Goal: Task Accomplishment & Management: Use online tool/utility

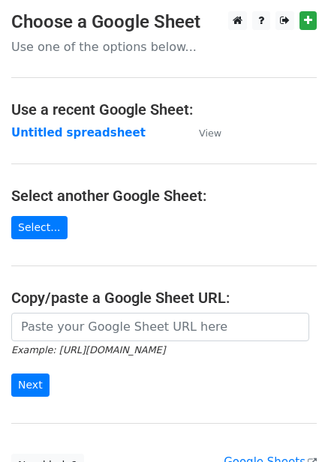
click at [74, 142] on main "Choose a Google Sheet Use one of the options below... Use a recent Google Sheet…" at bounding box center [164, 243] width 328 height 465
click at [82, 135] on strong "Untitled spreadsheet" at bounding box center [78, 132] width 134 height 13
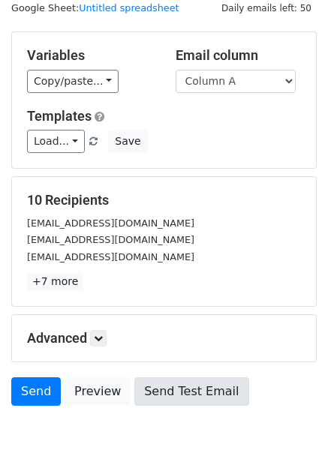
scroll to position [121, 0]
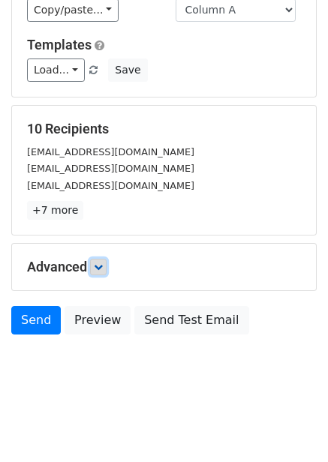
click at [103, 269] on icon at bounding box center [98, 266] width 9 height 9
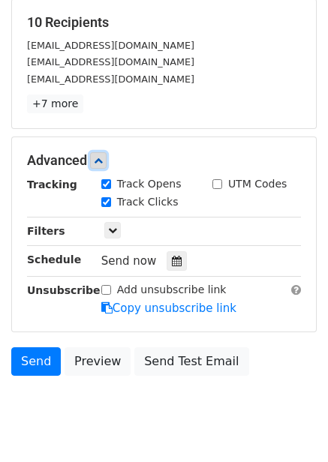
scroll to position [242, 0]
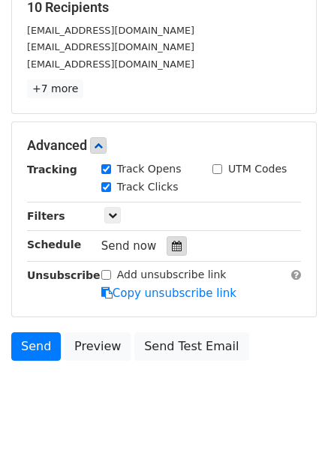
click at [172, 248] on icon at bounding box center [177, 246] width 10 height 10
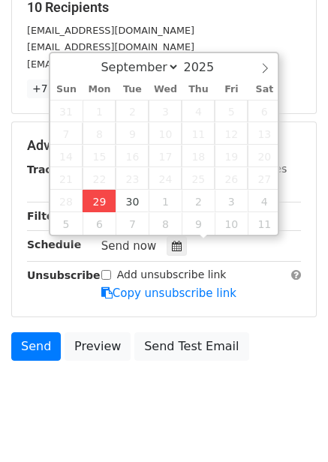
type input "2025-09-29 12:37"
type input "37"
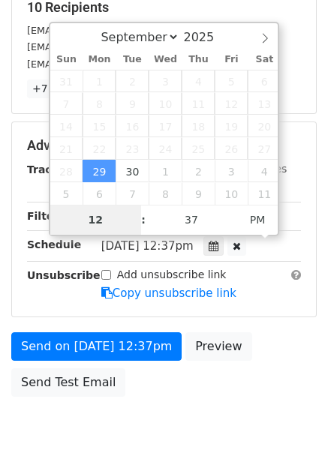
type input "4"
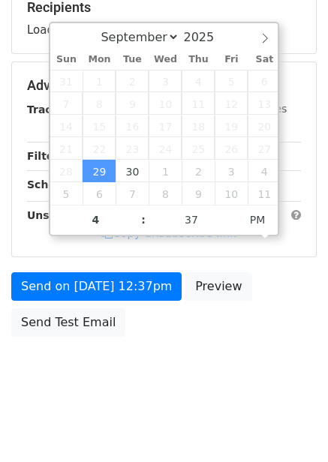
type input "2025-09-29 16:37"
click at [149, 335] on div "Send on Sep 29 at 12:37pm Preview Send Test Email" at bounding box center [164, 308] width 328 height 72
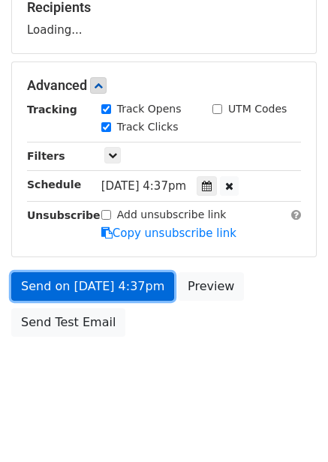
click at [127, 278] on link "Send on Sep 29 at 4:37pm" at bounding box center [92, 286] width 163 height 28
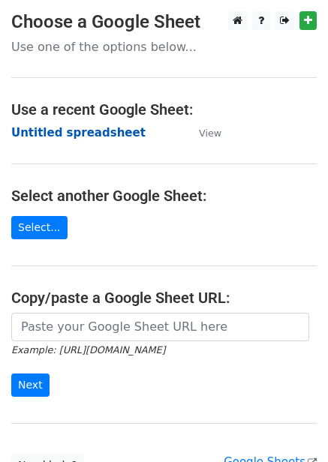
click at [115, 130] on strong "Untitled spreadsheet" at bounding box center [78, 132] width 134 height 13
click at [99, 136] on strong "Untitled spreadsheet" at bounding box center [78, 132] width 134 height 13
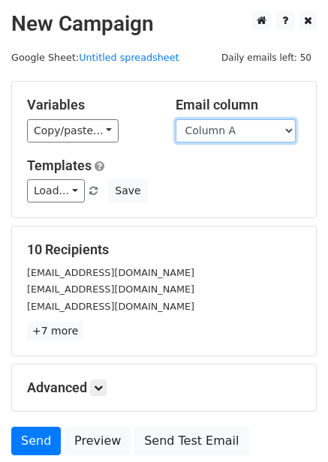
drag, startPoint x: 224, startPoint y: 130, endPoint x: 224, endPoint y: 139, distance: 9.0
click at [224, 130] on select "Column A Column B Column C Column D Column E Column F" at bounding box center [235, 130] width 120 height 23
click at [175, 119] on select "Column A Column B Column C Column D Column E Column F" at bounding box center [235, 130] width 120 height 23
drag, startPoint x: 223, startPoint y: 124, endPoint x: 221, endPoint y: 139, distance: 15.2
click at [223, 124] on select "Column A Column B Column C Column D Column E Column F" at bounding box center [235, 130] width 120 height 23
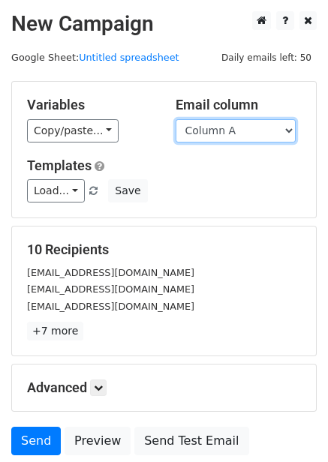
select select "Column B"
click at [175, 119] on select "Column A Column B Column C Column D Column E Column F" at bounding box center [235, 130] width 120 height 23
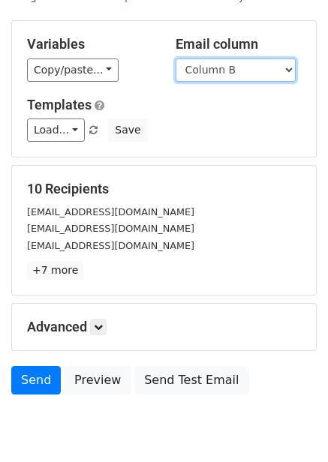
scroll to position [119, 0]
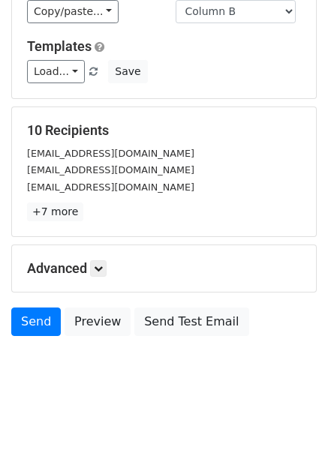
click at [91, 272] on h5 "Advanced" at bounding box center [164, 268] width 274 height 16
click at [98, 268] on icon at bounding box center [98, 268] width 9 height 9
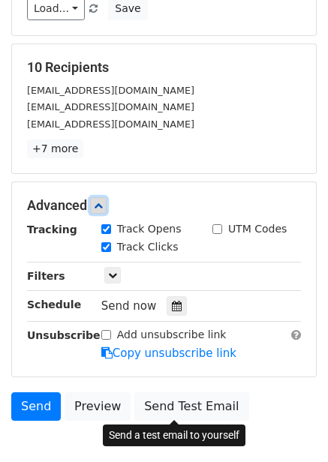
scroll to position [268, 0]
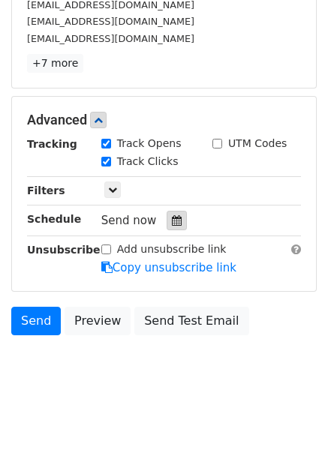
click at [173, 226] on div at bounding box center [176, 220] width 20 height 19
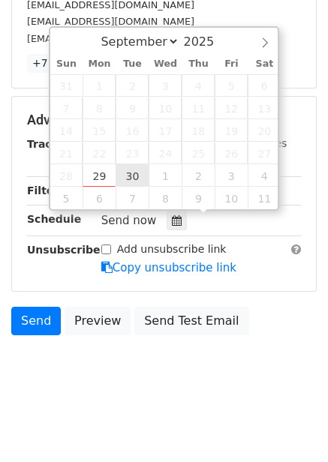
type input "2025-09-30 12:00"
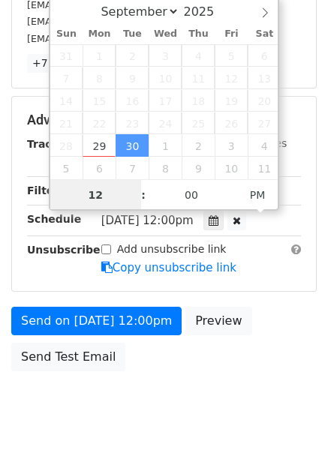
scroll to position [1, 0]
type input "5"
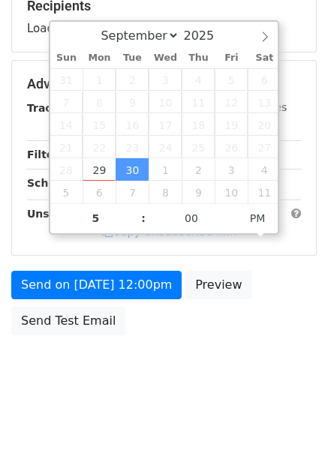
type input "2025-09-30 17:00"
click at [307, 343] on body "New Campaign Daily emails left: 50 Google Sheet: Untitled spreadsheet Variables…" at bounding box center [164, 85] width 328 height 635
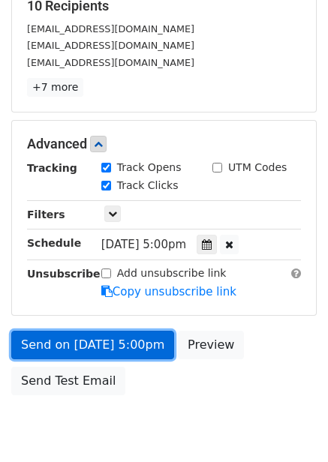
click at [146, 340] on link "Send on Sep 30 at 5:00pm" at bounding box center [92, 345] width 163 height 28
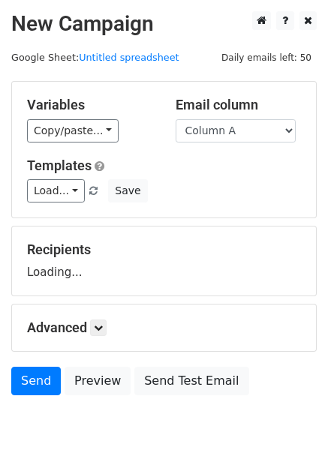
click at [218, 145] on div "Variables Copy/paste... {{Column A}} {{Column B}} {{Column C}} {{Column D}} {{C…" at bounding box center [164, 150] width 304 height 136
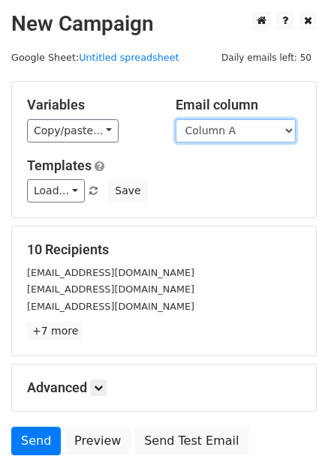
click at [227, 132] on select "Column A Column B Column C Column D Column E Column F" at bounding box center [235, 130] width 120 height 23
select select "Column C"
click at [175, 119] on select "Column A Column B Column C Column D Column E Column F" at bounding box center [235, 130] width 120 height 23
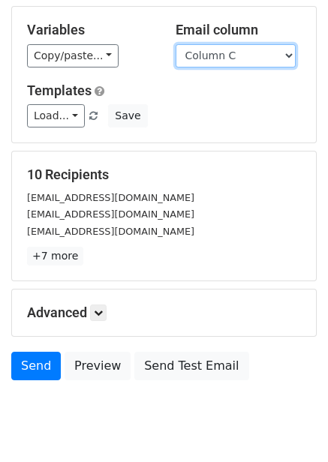
scroll to position [61, 0]
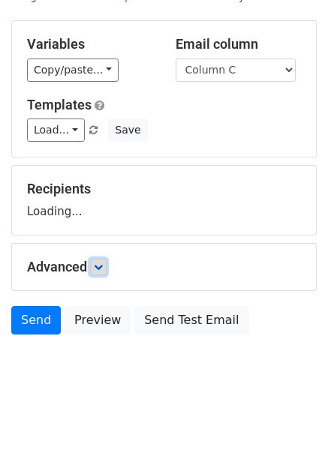
click at [97, 262] on icon at bounding box center [98, 266] width 9 height 9
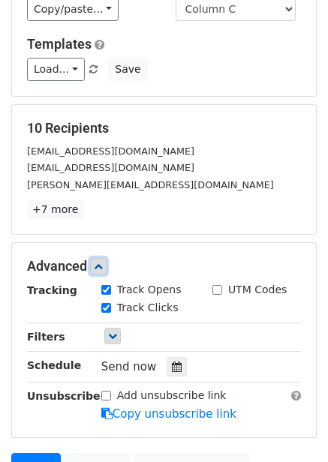
scroll to position [211, 0]
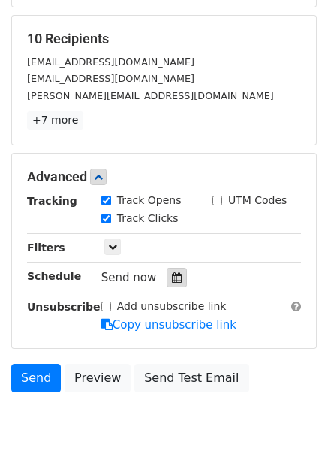
click at [172, 277] on icon at bounding box center [177, 277] width 10 height 10
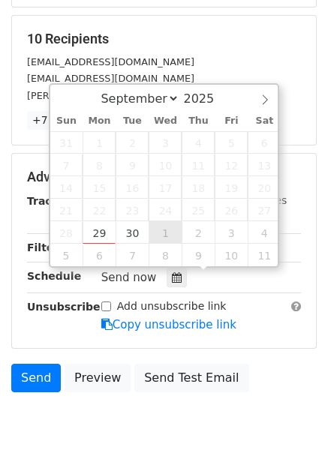
type input "[DATE] 12:00"
select select "9"
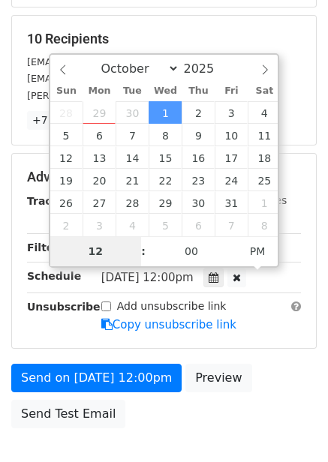
type input "6"
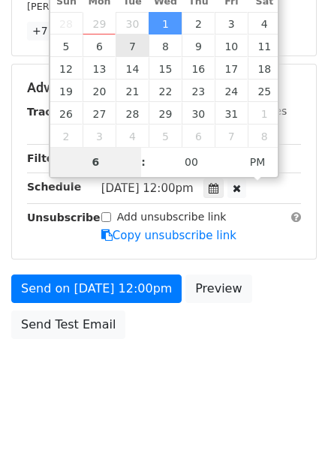
scroll to position [304, 0]
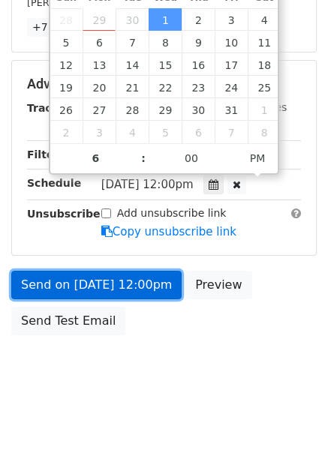
type input "[DATE] 18:00"
click at [136, 272] on link "Send on [DATE] 12:00pm" at bounding box center [96, 285] width 170 height 28
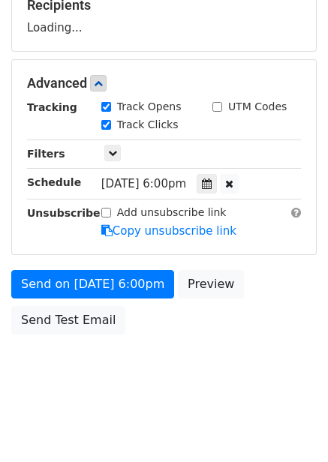
scroll to position [244, 0]
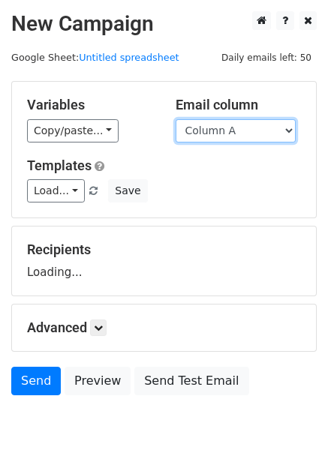
drag, startPoint x: 0, startPoint y: 0, endPoint x: 230, endPoint y: 134, distance: 266.3
click at [230, 122] on select "Column A Column B Column C Column D Column E Column F" at bounding box center [235, 130] width 120 height 23
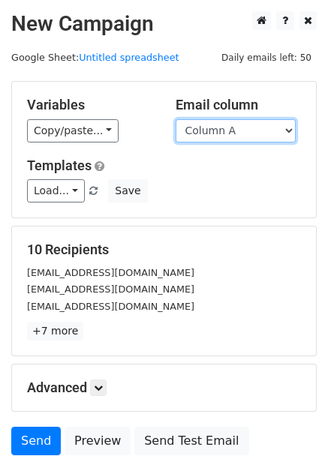
click at [242, 128] on select "Column A Column B Column C Column D Column E Column F" at bounding box center [235, 130] width 120 height 23
select select "Column D"
click at [175, 119] on select "Column A Column B Column C Column D Column E Column F" at bounding box center [235, 130] width 120 height 23
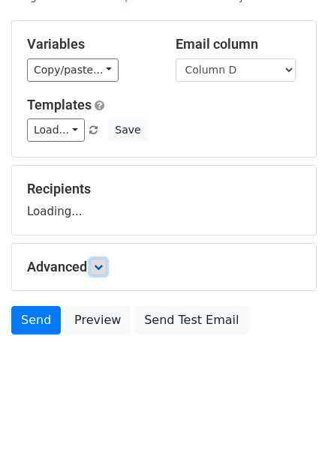
click at [101, 270] on icon at bounding box center [98, 266] width 9 height 9
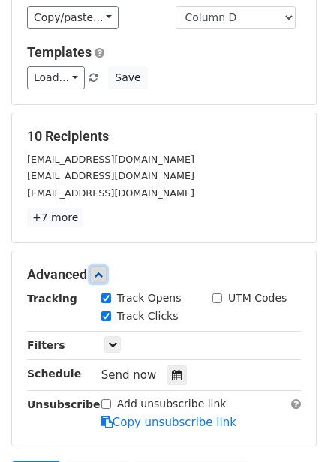
scroll to position [202, 0]
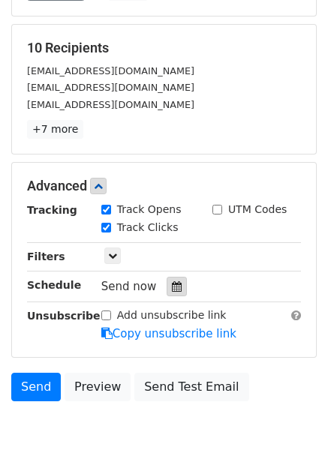
click at [172, 289] on icon at bounding box center [177, 286] width 10 height 10
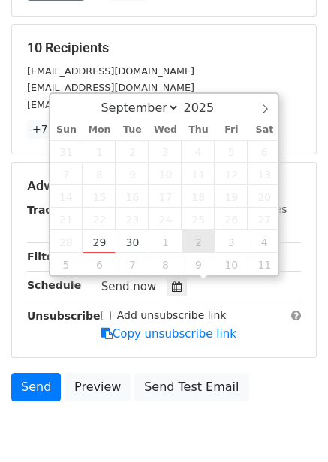
type input "2025-10-02 12:00"
select select "9"
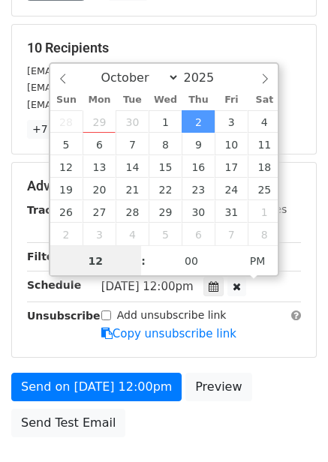
scroll to position [1, 0]
type input "7"
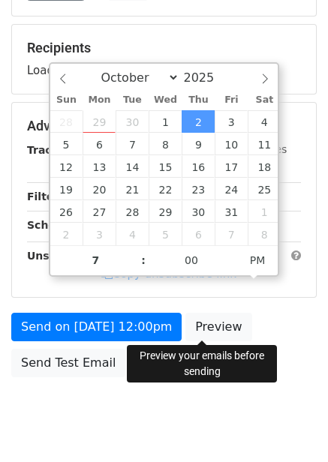
type input "2025-10-02 19:00"
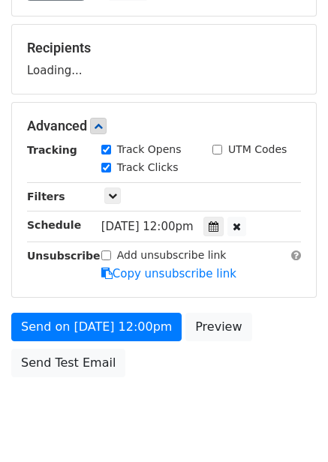
click at [208, 353] on div "Send on Oct 2 at 12:00pm Preview Send Test Email" at bounding box center [164, 349] width 328 height 72
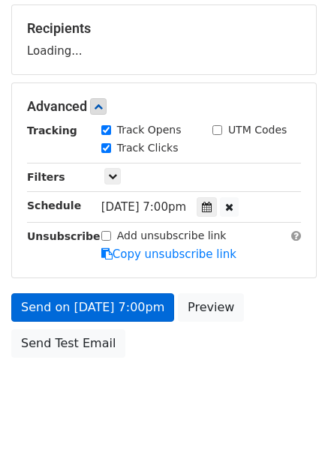
scroll to position [244, 0]
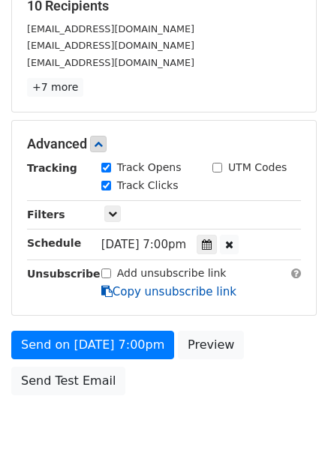
click at [139, 294] on link "Copy unsubscribe link" at bounding box center [168, 291] width 135 height 13
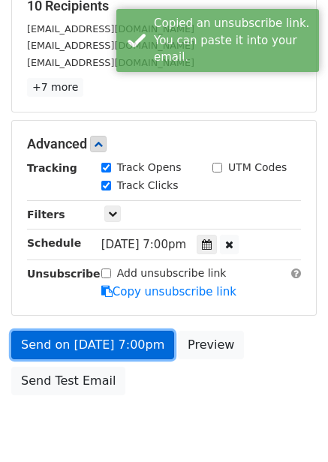
click at [136, 340] on link "Send on Oct 2 at 7:00pm" at bounding box center [92, 345] width 163 height 28
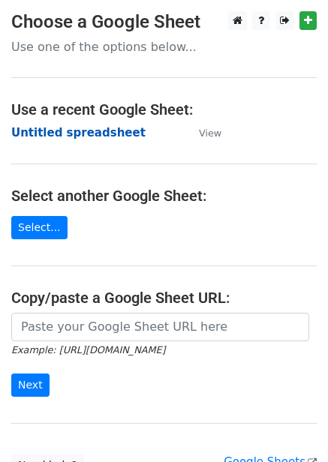
click at [82, 130] on strong "Untitled spreadsheet" at bounding box center [78, 132] width 134 height 13
click at [82, 122] on main "Choose a Google Sheet Use one of the options below... Use a recent Google Sheet…" at bounding box center [164, 243] width 328 height 465
click at [84, 133] on strong "Untitled spreadsheet" at bounding box center [78, 132] width 134 height 13
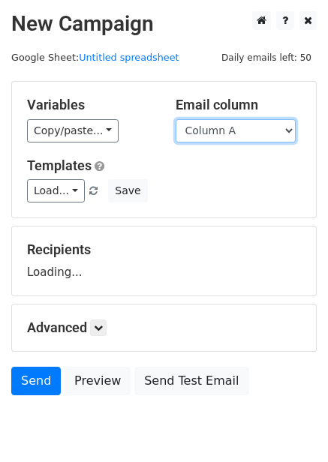
drag, startPoint x: 203, startPoint y: 133, endPoint x: 203, endPoint y: 142, distance: 9.0
click at [203, 133] on select "Column A Column B Column C Column D Column E Column F" at bounding box center [235, 130] width 120 height 23
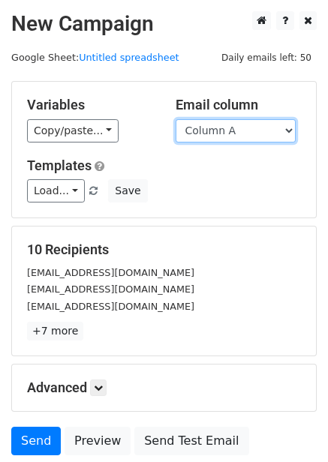
click at [218, 137] on select "Column A Column B Column C Column D Column E Column F" at bounding box center [235, 130] width 120 height 23
select select "Column E"
click at [175, 119] on select "Column A Column B Column C Column D Column E Column F" at bounding box center [235, 130] width 120 height 23
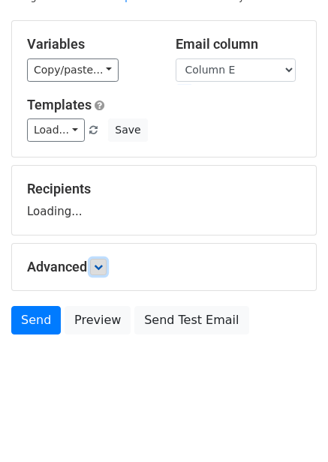
click at [98, 267] on icon at bounding box center [98, 266] width 9 height 9
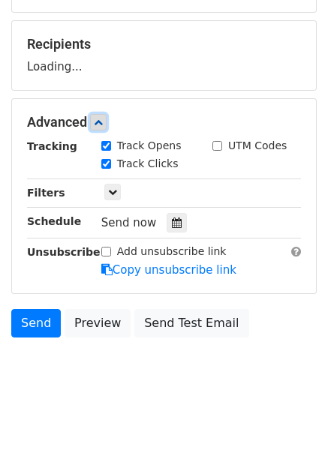
scroll to position [206, 0]
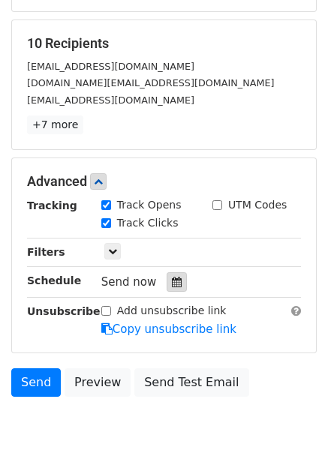
click at [177, 277] on div at bounding box center [176, 281] width 20 height 19
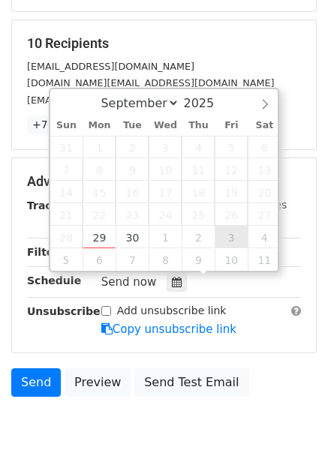
type input "[DATE] 12:00"
select select "9"
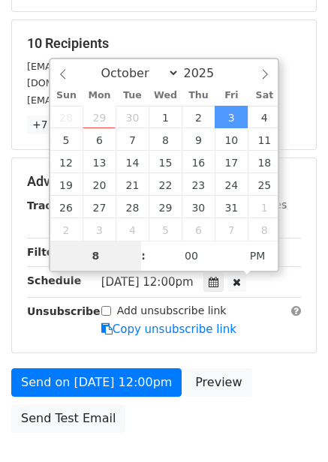
type input "8"
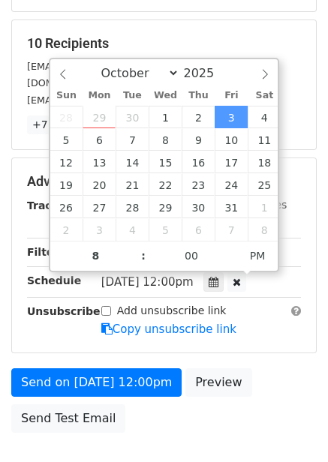
type input "[DATE] 20:00"
type input "08"
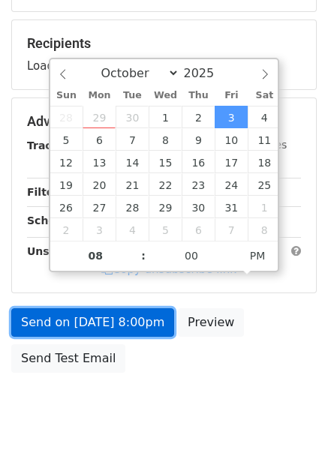
click at [91, 331] on link "Send on [DATE] 8:00pm" at bounding box center [92, 322] width 163 height 28
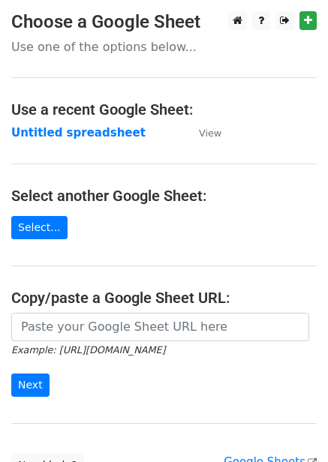
click at [76, 126] on strong "Untitled spreadsheet" at bounding box center [78, 132] width 134 height 13
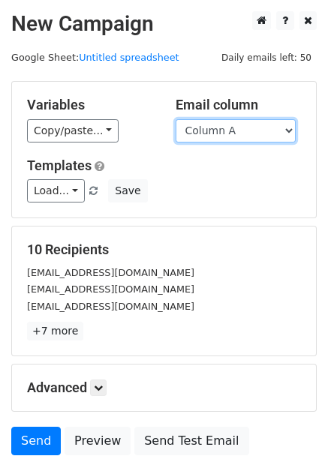
drag, startPoint x: 265, startPoint y: 131, endPoint x: 265, endPoint y: 142, distance: 10.5
click at [265, 131] on select "Column A Column B Column C Column D Column E Column F" at bounding box center [235, 130] width 120 height 23
select select "Column F"
click at [175, 119] on select "Column A Column B Column C Column D Column E Column F" at bounding box center [235, 130] width 120 height 23
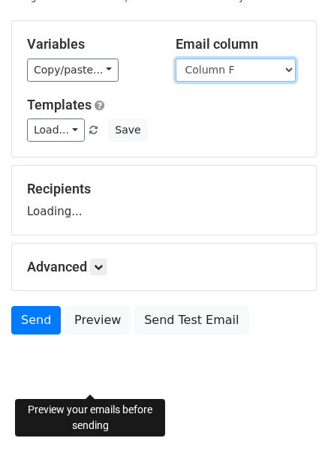
scroll to position [61, 0]
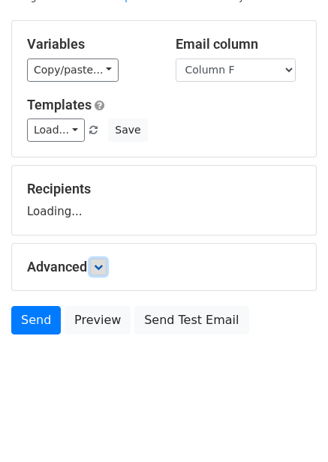
click at [106, 273] on link at bounding box center [98, 267] width 16 height 16
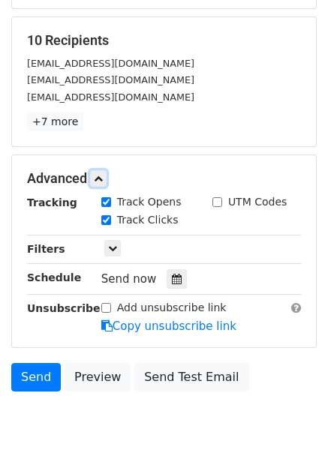
scroll to position [267, 0]
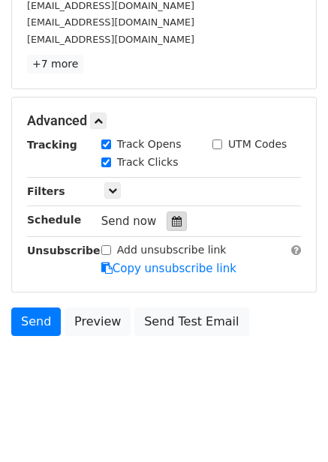
click at [175, 226] on div at bounding box center [176, 220] width 20 height 19
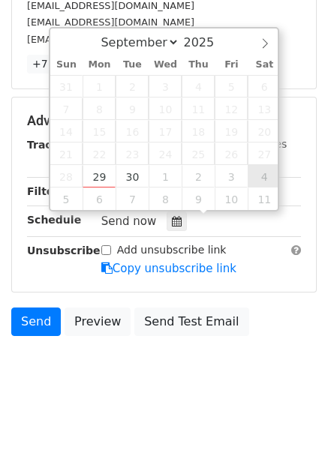
type input "[DATE] 12:00"
select select "9"
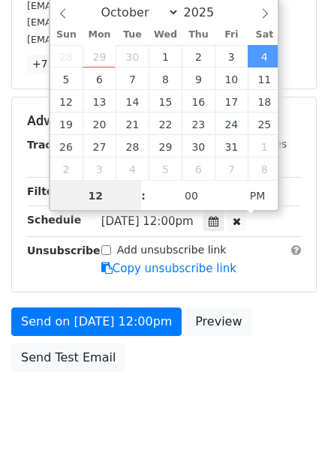
scroll to position [1, 0]
type input "9"
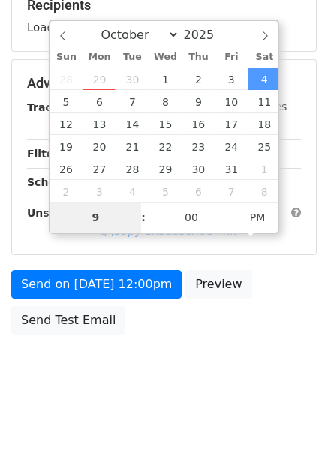
scroll to position [244, 0]
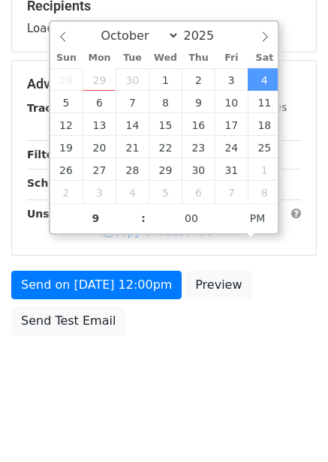
type input "[DATE] 21:00"
click at [261, 294] on div "Send on [DATE] 12:00pm Preview Send Test Email" at bounding box center [164, 307] width 328 height 72
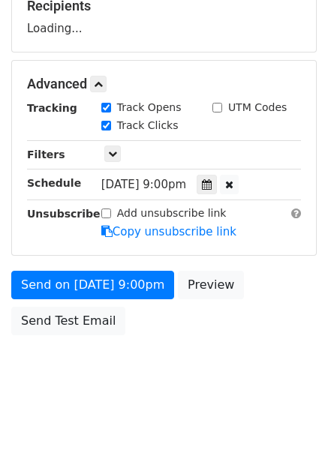
click at [114, 265] on form "Variables Copy/paste... {{Column A}} {{Column B}} {{Column C}} {{Column D}} {{C…" at bounding box center [163, 89] width 305 height 505
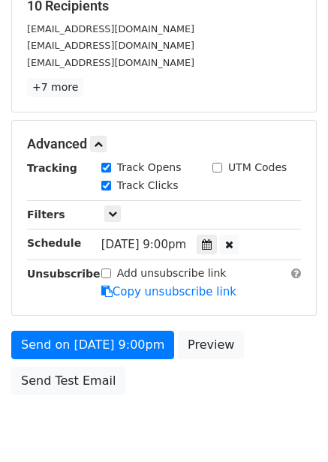
click at [127, 299] on div "Add unsubscribe link Copy unsubscribe link" at bounding box center [201, 282] width 222 height 34
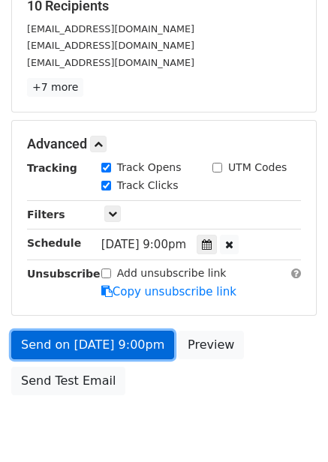
click at [137, 346] on link "Send on [DATE] 9:00pm" at bounding box center [92, 345] width 163 height 28
